Goal: Find specific page/section: Find specific page/section

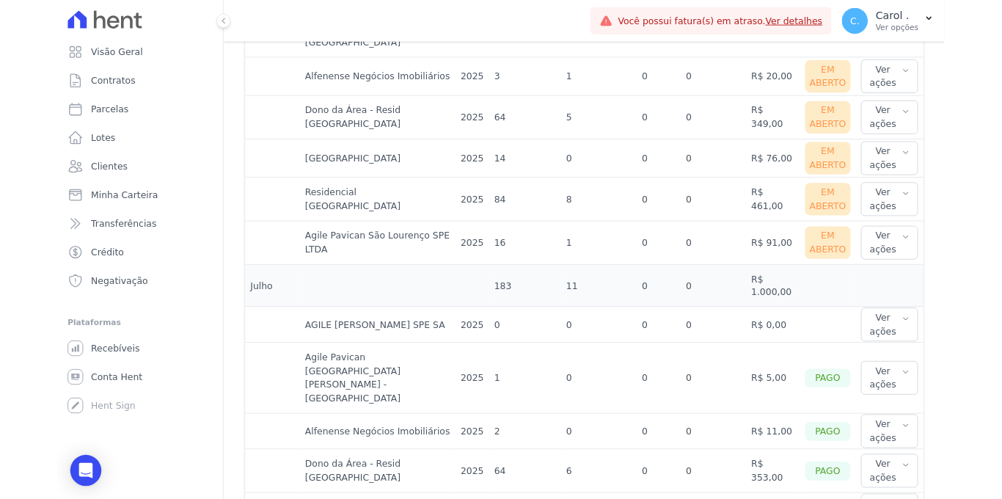
scroll to position [893, 0]
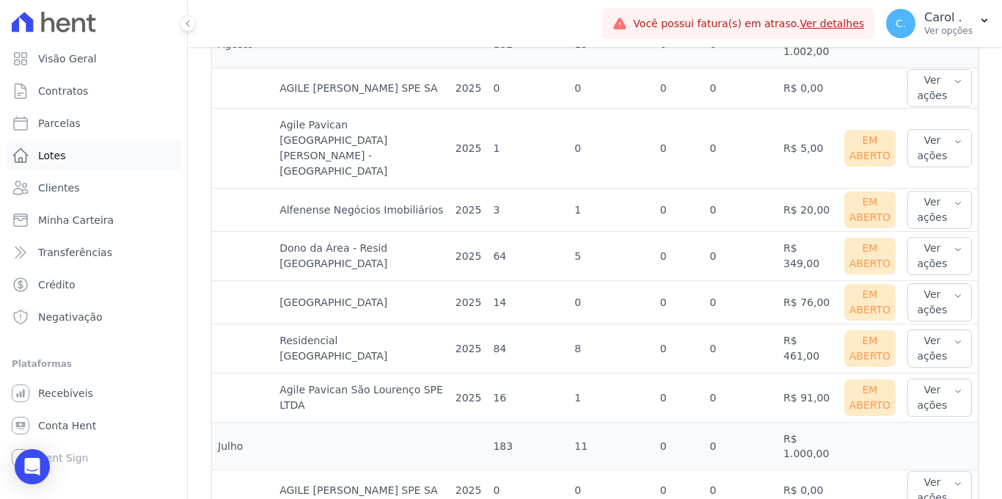
click at [86, 166] on link "Lotes" at bounding box center [93, 155] width 175 height 29
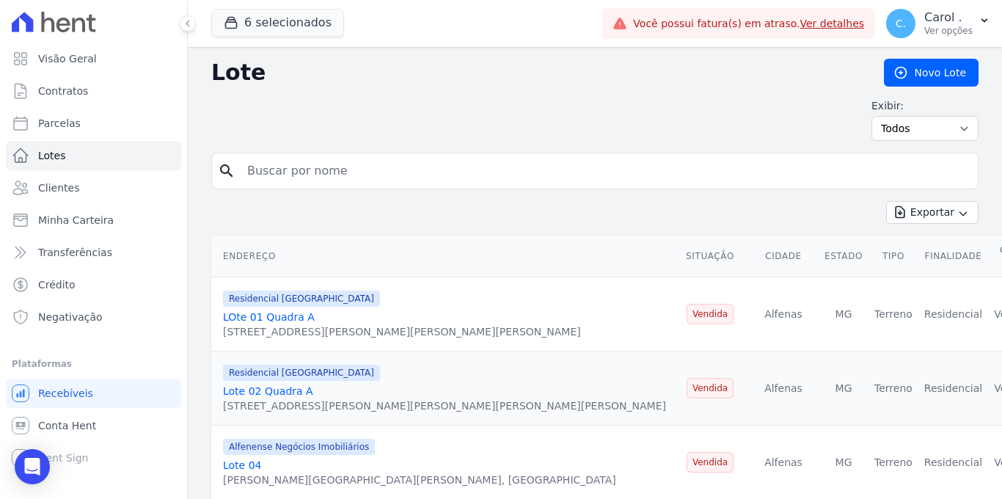
click at [304, 183] on input "search" at bounding box center [604, 170] width 733 height 29
type input "f 27"
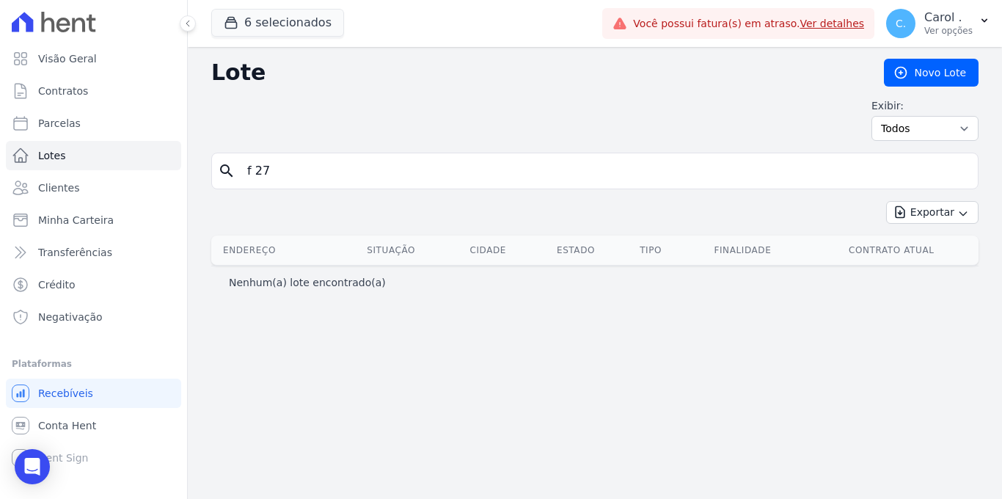
drag, startPoint x: 361, startPoint y: 173, endPoint x: 243, endPoint y: 170, distance: 117.4
click at [243, 170] on input "f 27" at bounding box center [604, 170] width 733 height 29
click at [251, 25] on button "6 selecionados" at bounding box center [277, 23] width 133 height 28
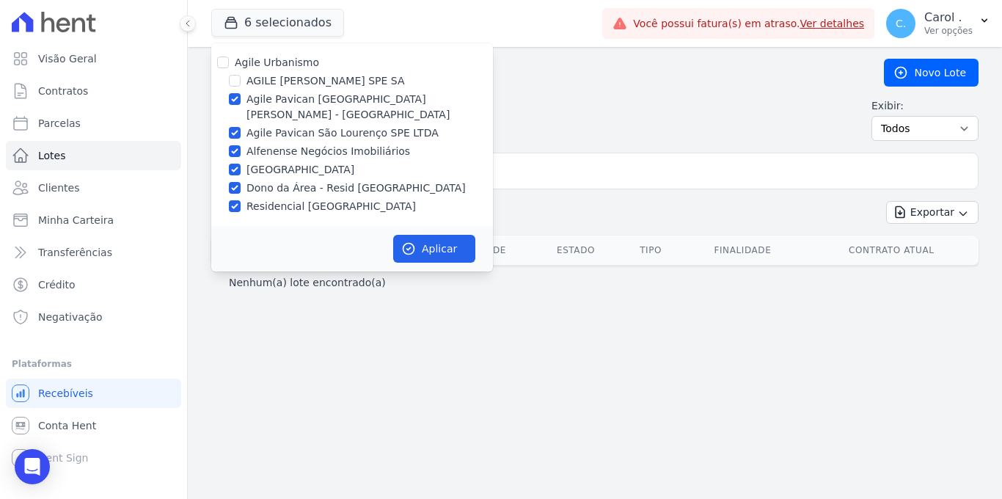
click at [221, 54] on div "Agile Urbanismo AGILE [PERSON_NAME] SPE SA [GEOGRAPHIC_DATA][PERSON_NAME] - [GE…" at bounding box center [352, 134] width 282 height 183
click at [221, 58] on input "Agile Urbanismo" at bounding box center [223, 62] width 12 height 12
checkbox input "true"
click at [221, 58] on input "Agile Urbanismo" at bounding box center [223, 62] width 12 height 12
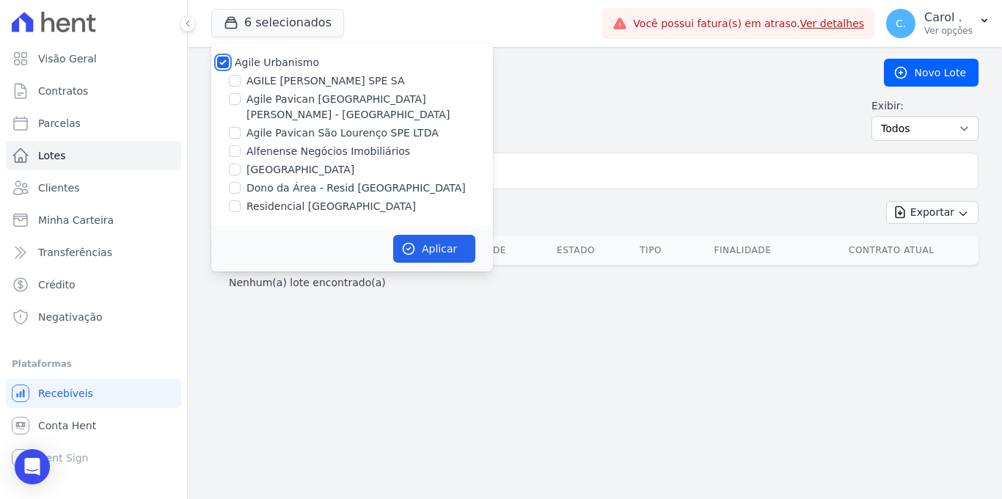
checkbox input "false"
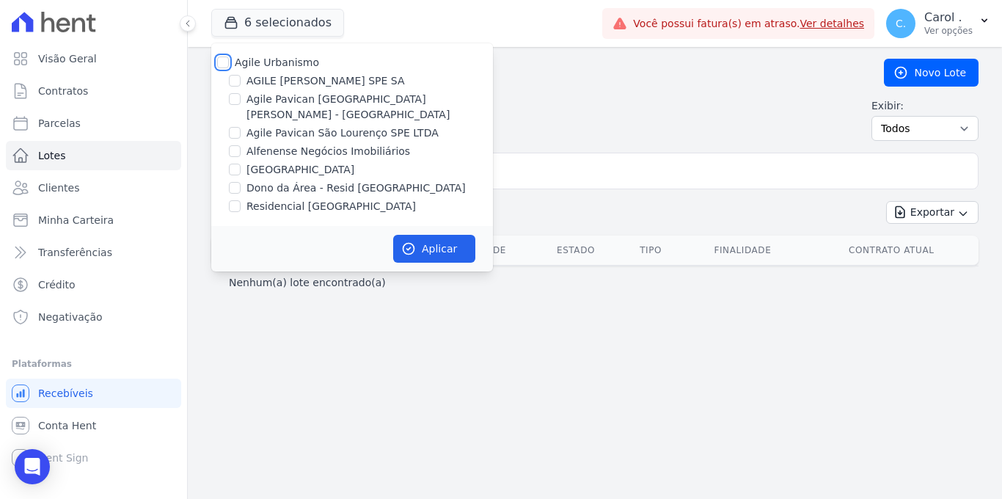
checkbox input "false"
click at [231, 98] on input "Agile Pavican [GEOGRAPHIC_DATA][PERSON_NAME] - [GEOGRAPHIC_DATA]" at bounding box center [235, 99] width 12 height 12
checkbox input "true"
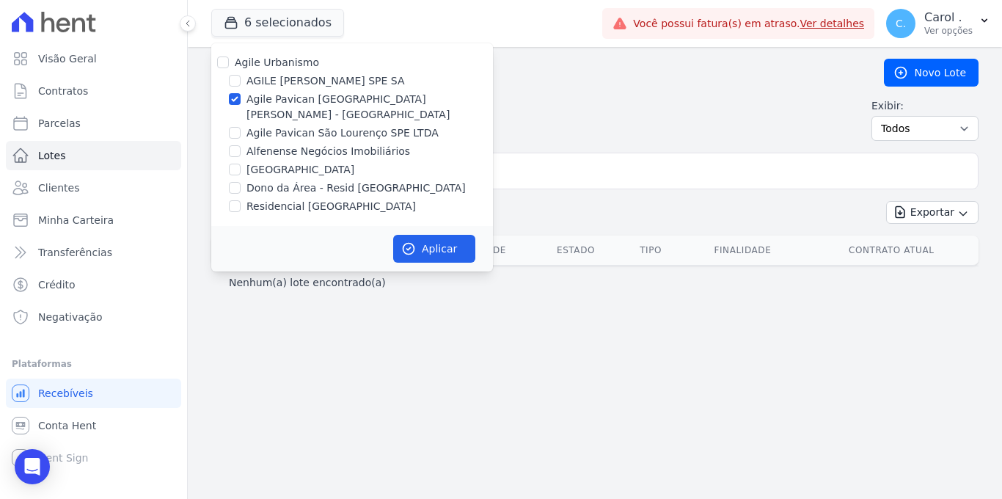
click at [232, 106] on div "Agile Pavican [GEOGRAPHIC_DATA][PERSON_NAME] - [GEOGRAPHIC_DATA]" at bounding box center [352, 107] width 282 height 31
click at [233, 127] on input "Agile Pavican São Lourenço SPE LTDA" at bounding box center [235, 133] width 12 height 12
checkbox input "true"
click at [221, 62] on input "Agile Urbanismo" at bounding box center [223, 62] width 12 height 12
checkbox input "true"
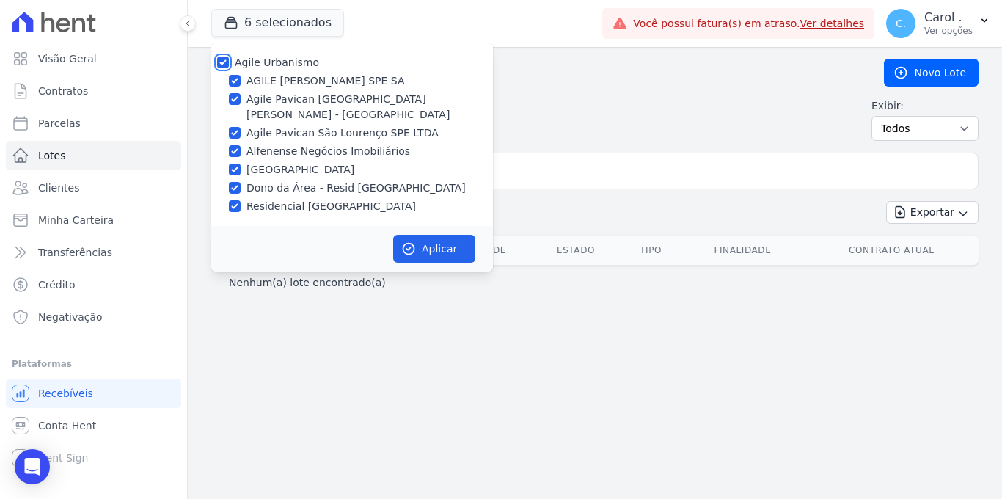
checkbox input "true"
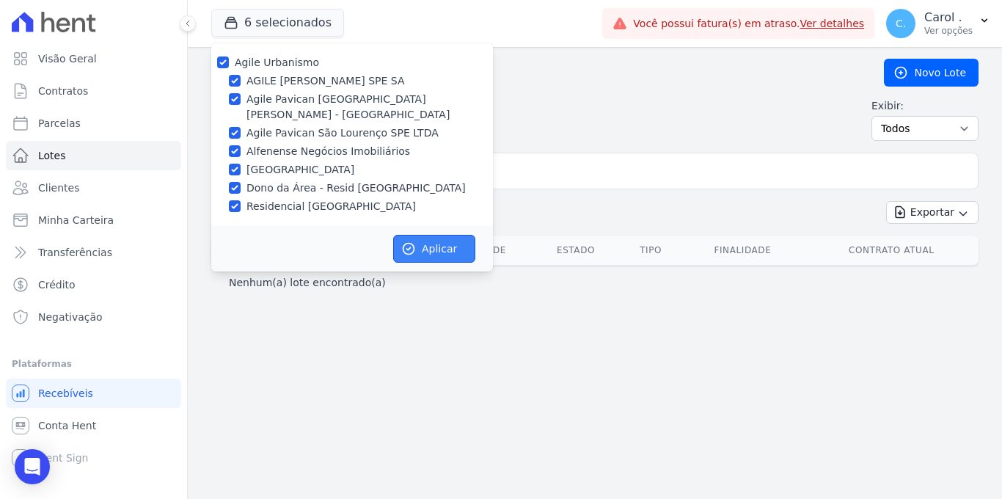
click at [458, 235] on button "Aplicar" at bounding box center [434, 249] width 82 height 28
